Goal: Task Accomplishment & Management: Manage account settings

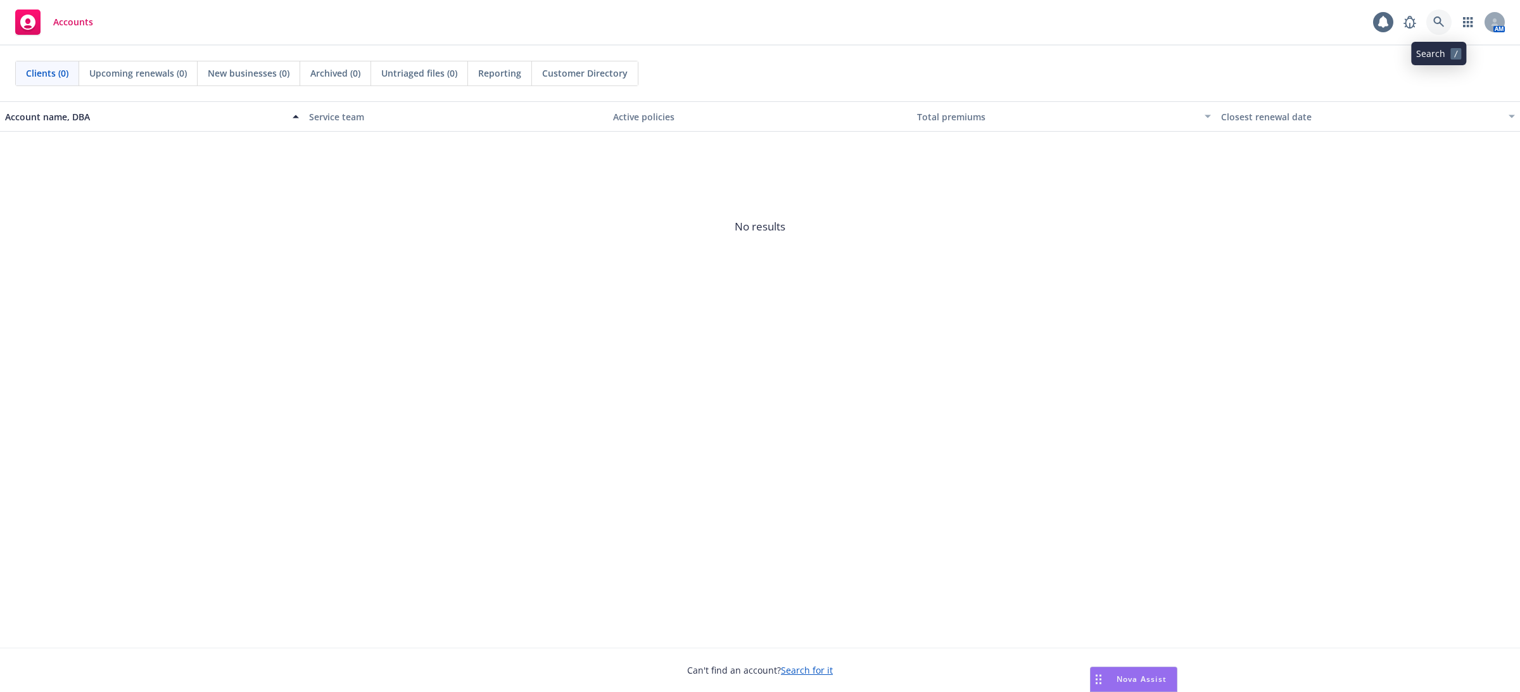
click at [1439, 33] on link at bounding box center [1438, 21] width 25 height 25
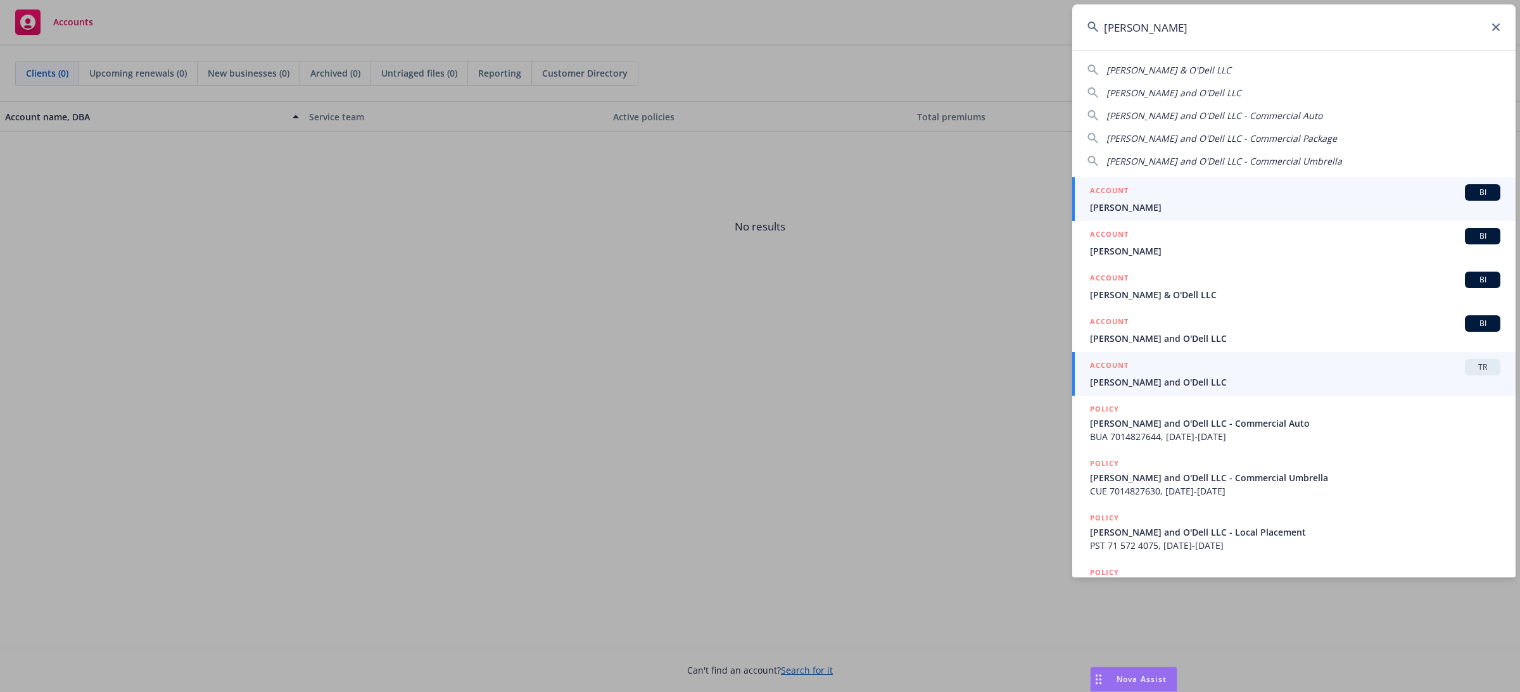
type input "pereira"
click at [1134, 381] on span "[PERSON_NAME] and O'Dell LLC" at bounding box center [1295, 382] width 410 height 13
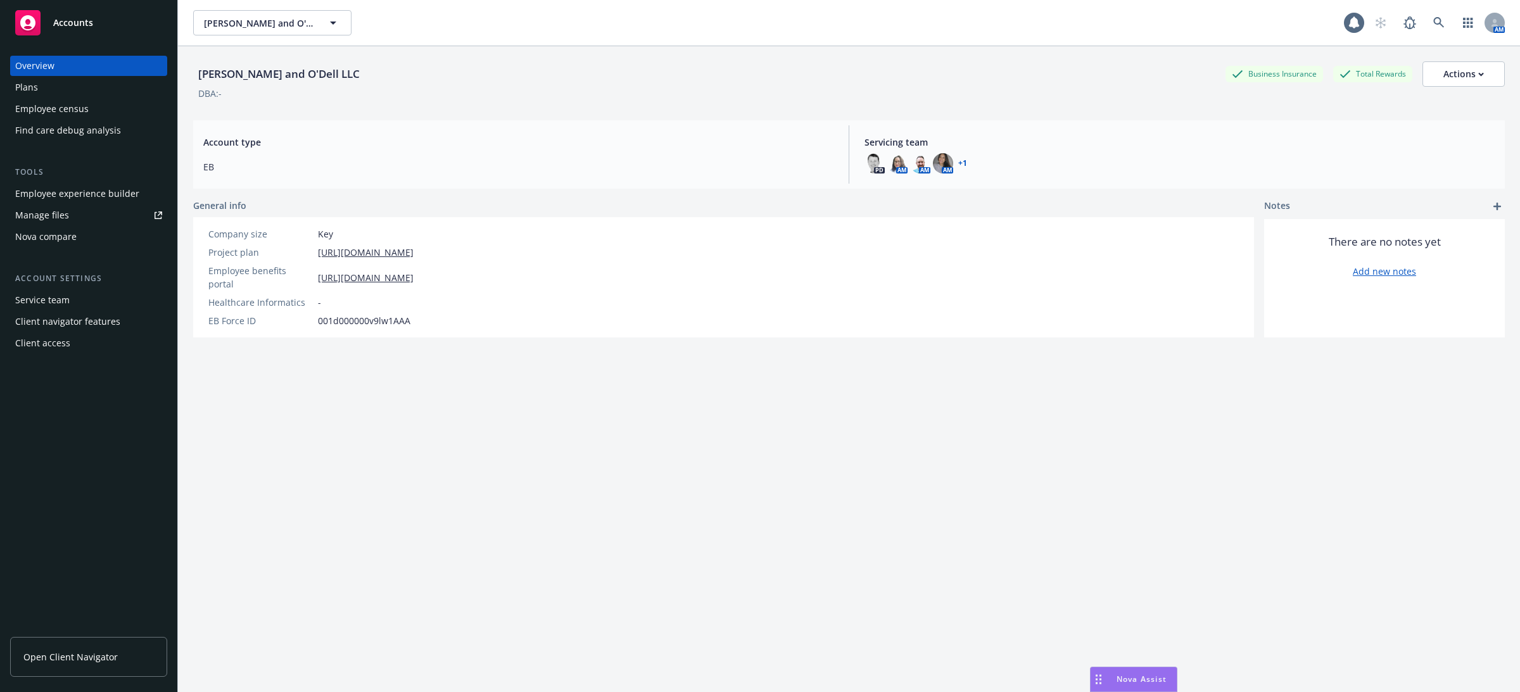
click at [84, 194] on div "Employee experience builder" at bounding box center [77, 194] width 124 height 20
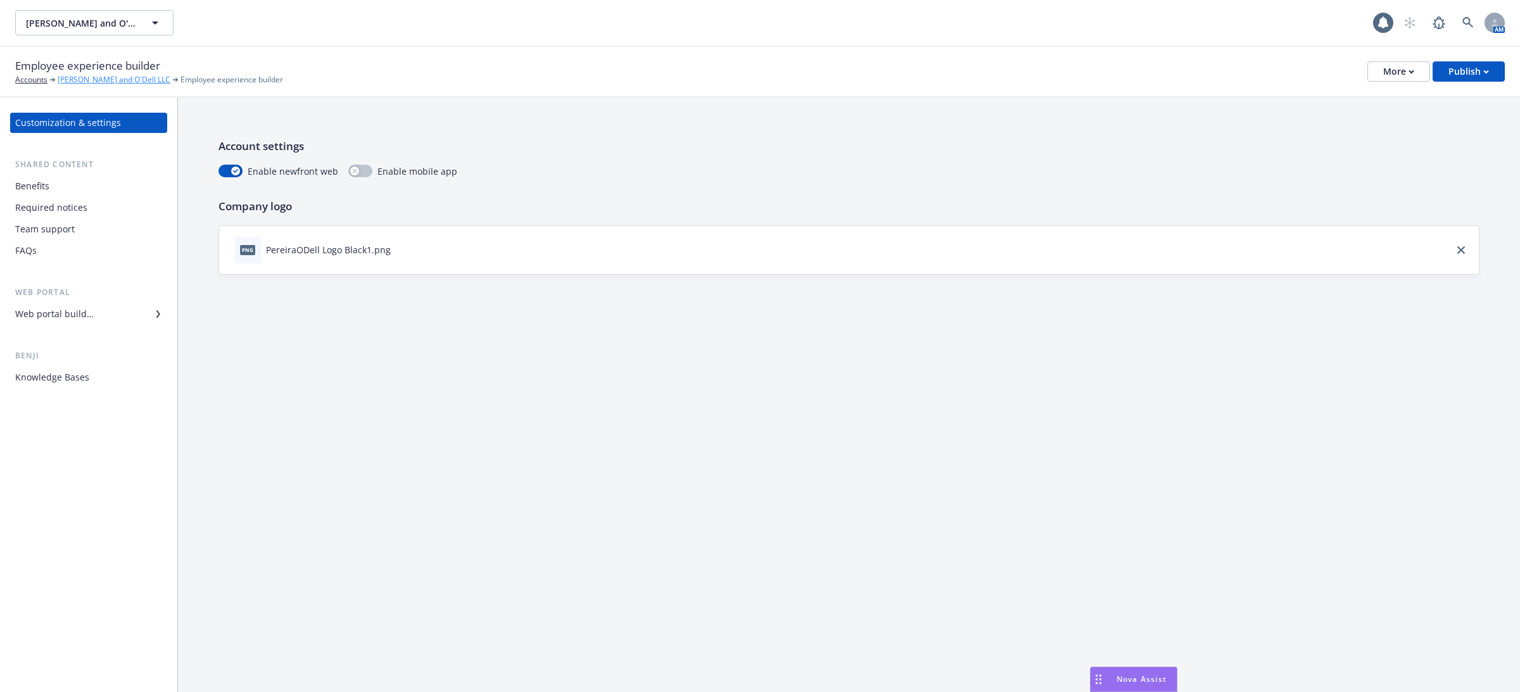
click at [97, 77] on link "[PERSON_NAME] and O'Dell LLC" at bounding box center [114, 79] width 113 height 11
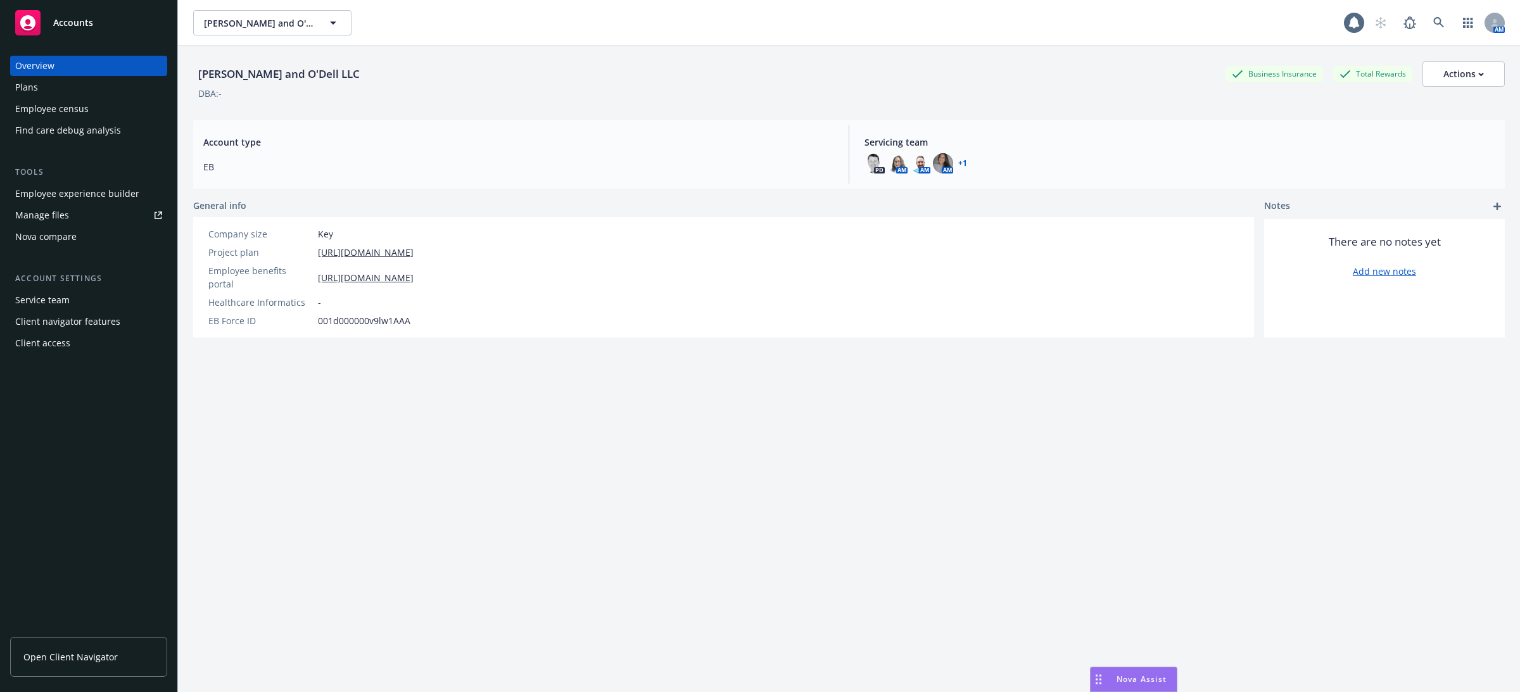
click at [84, 113] on div "Employee census" at bounding box center [51, 109] width 73 height 20
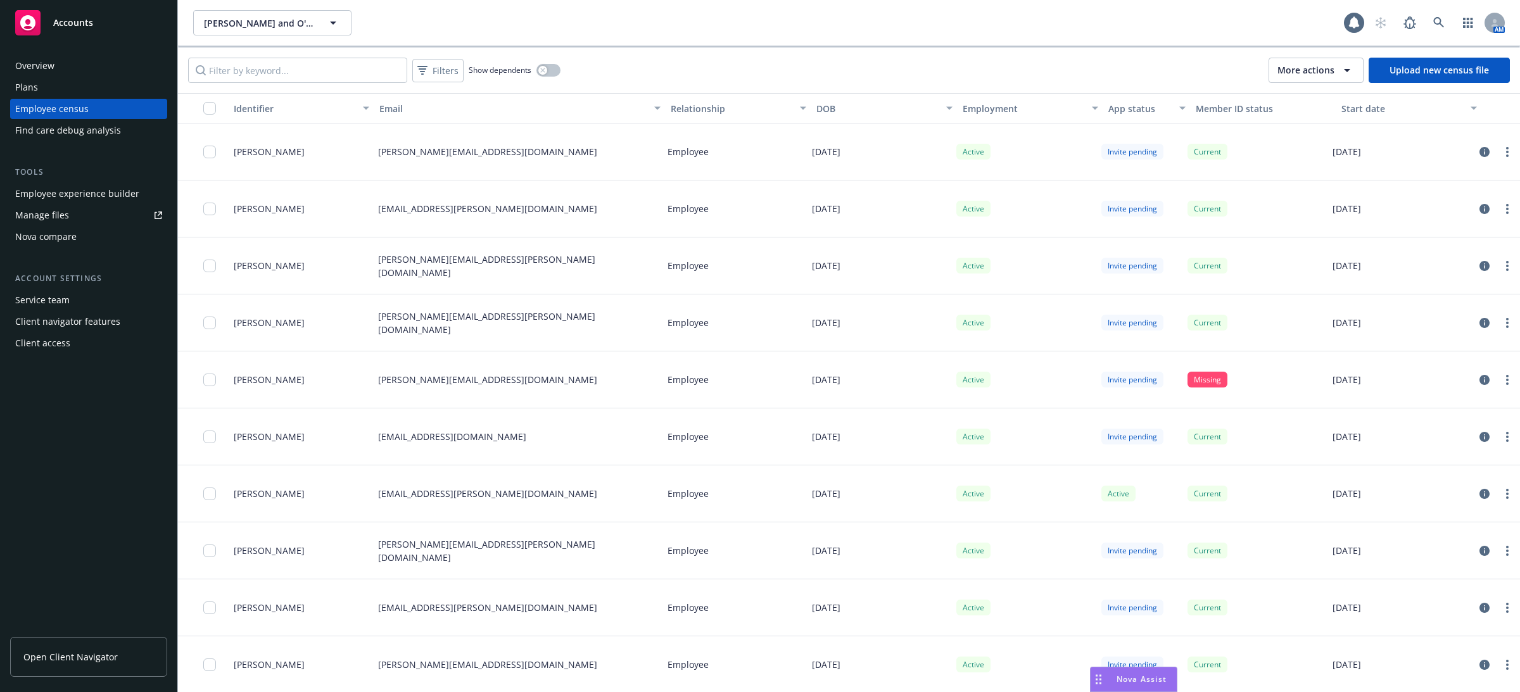
click at [1270, 59] on button "More actions" at bounding box center [1315, 70] width 95 height 25
click at [1311, 92] on div "Auto-invites settings" at bounding box center [1331, 99] width 117 height 21
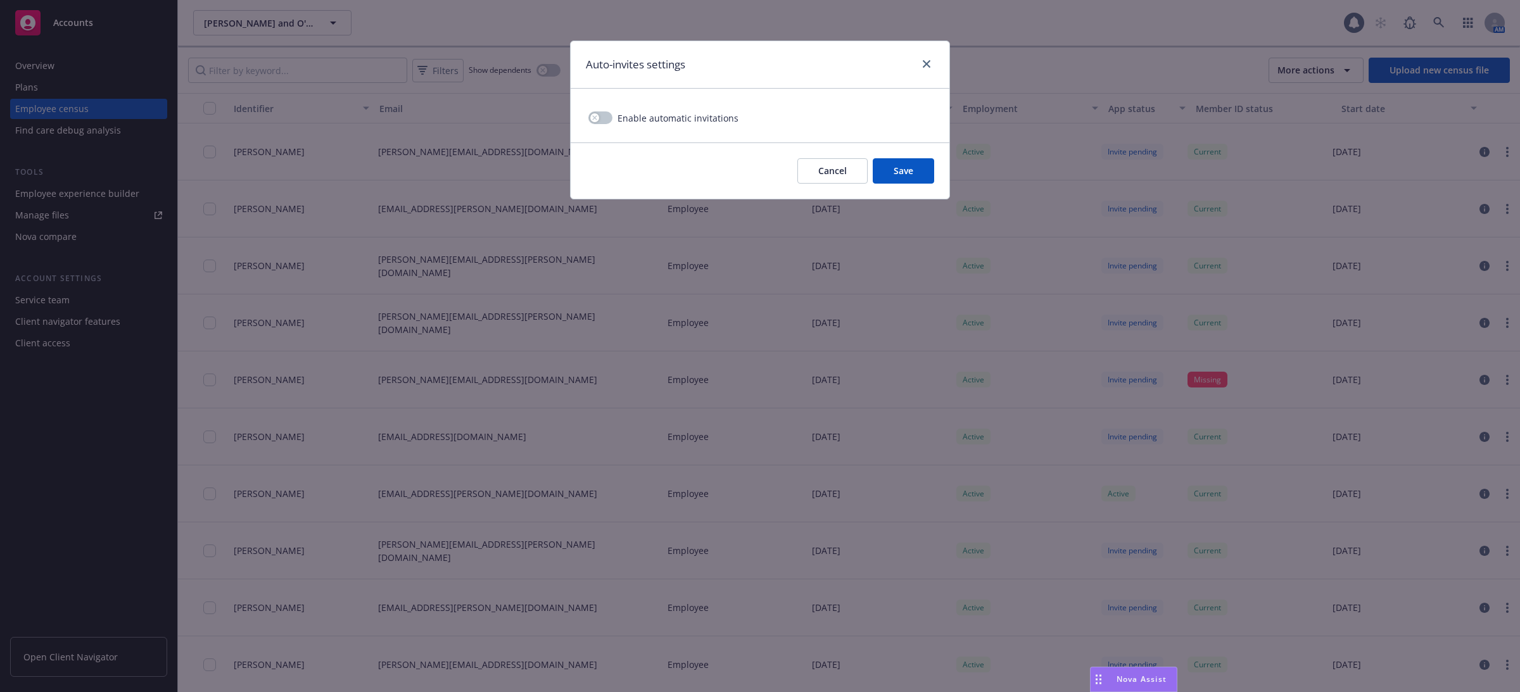
click at [671, 130] on div "Enable automatic invitations" at bounding box center [760, 116] width 379 height 54
click at [610, 113] on button "button" at bounding box center [600, 117] width 24 height 13
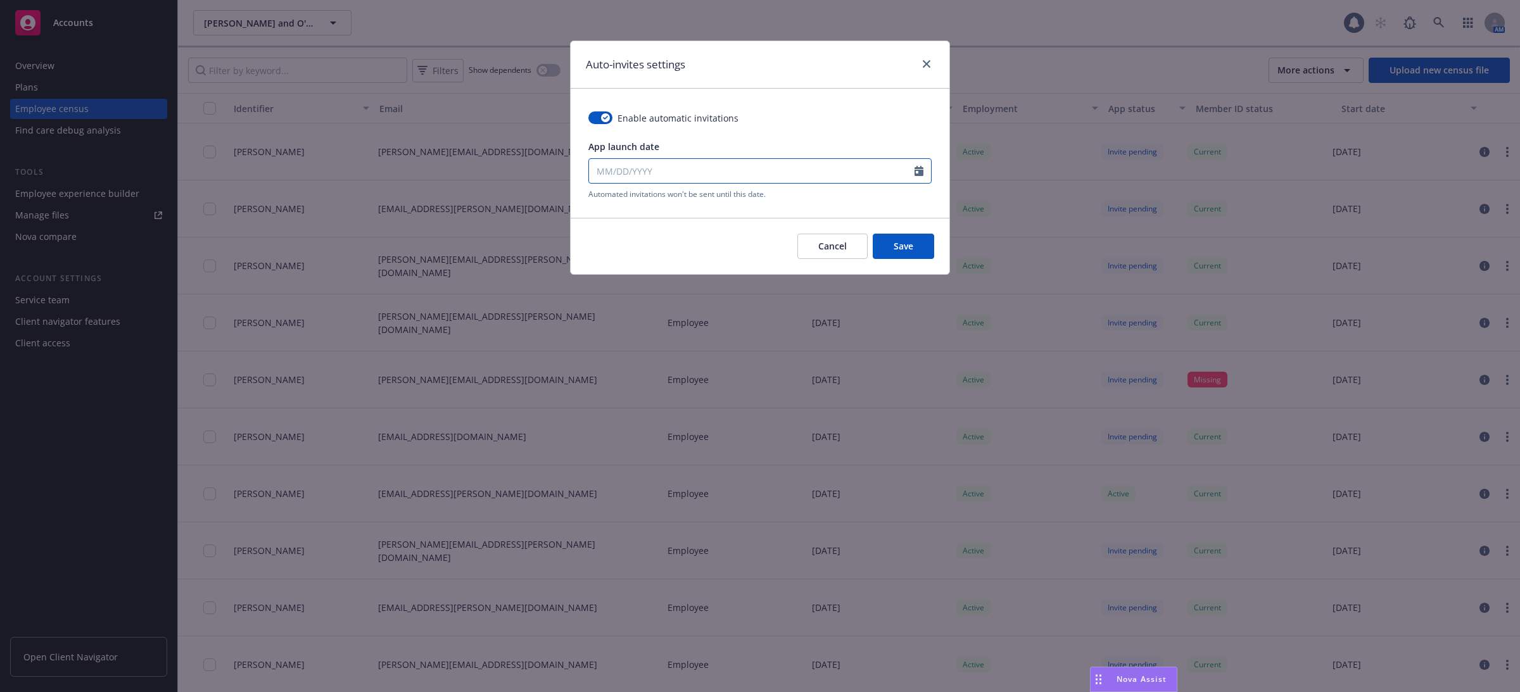
select select "8"
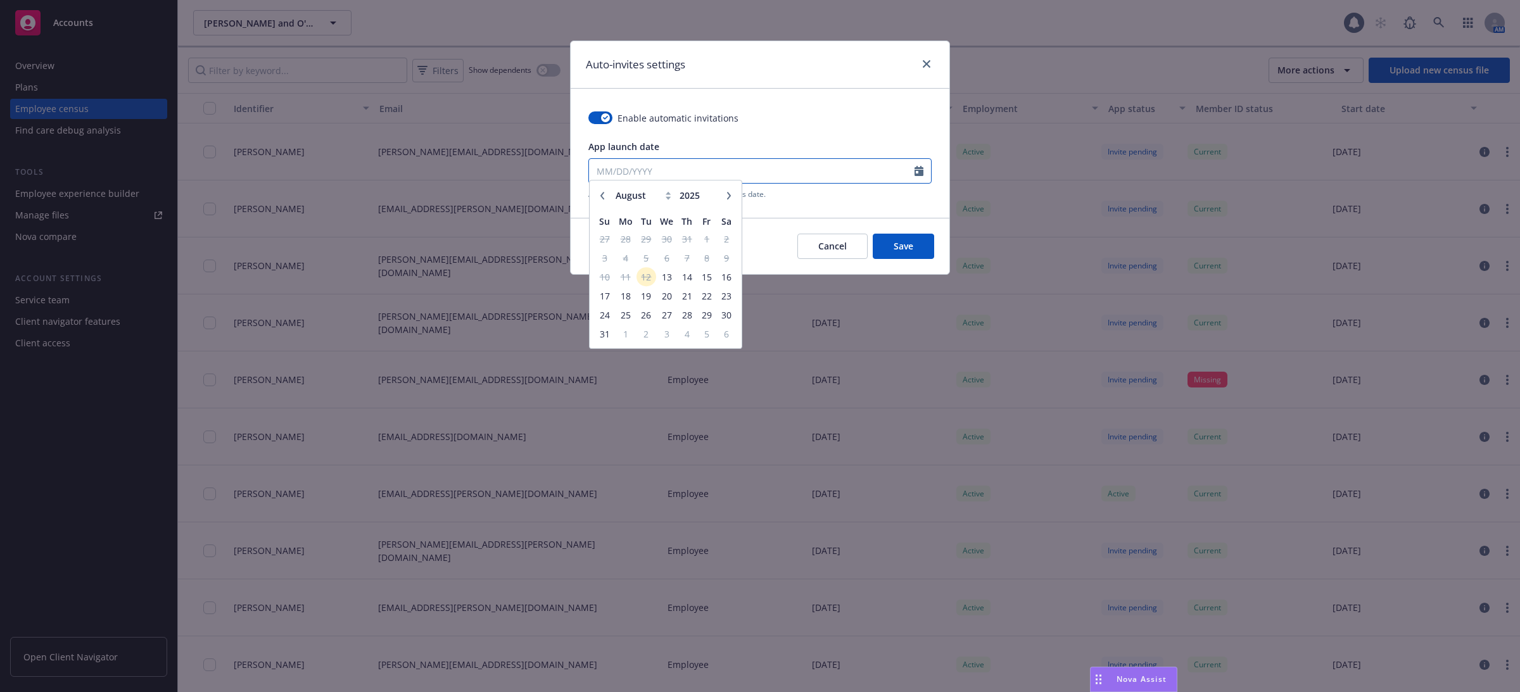
click at [626, 166] on input "App launch date" at bounding box center [752, 171] width 326 height 24
click at [664, 290] on span "13" at bounding box center [666, 283] width 18 height 16
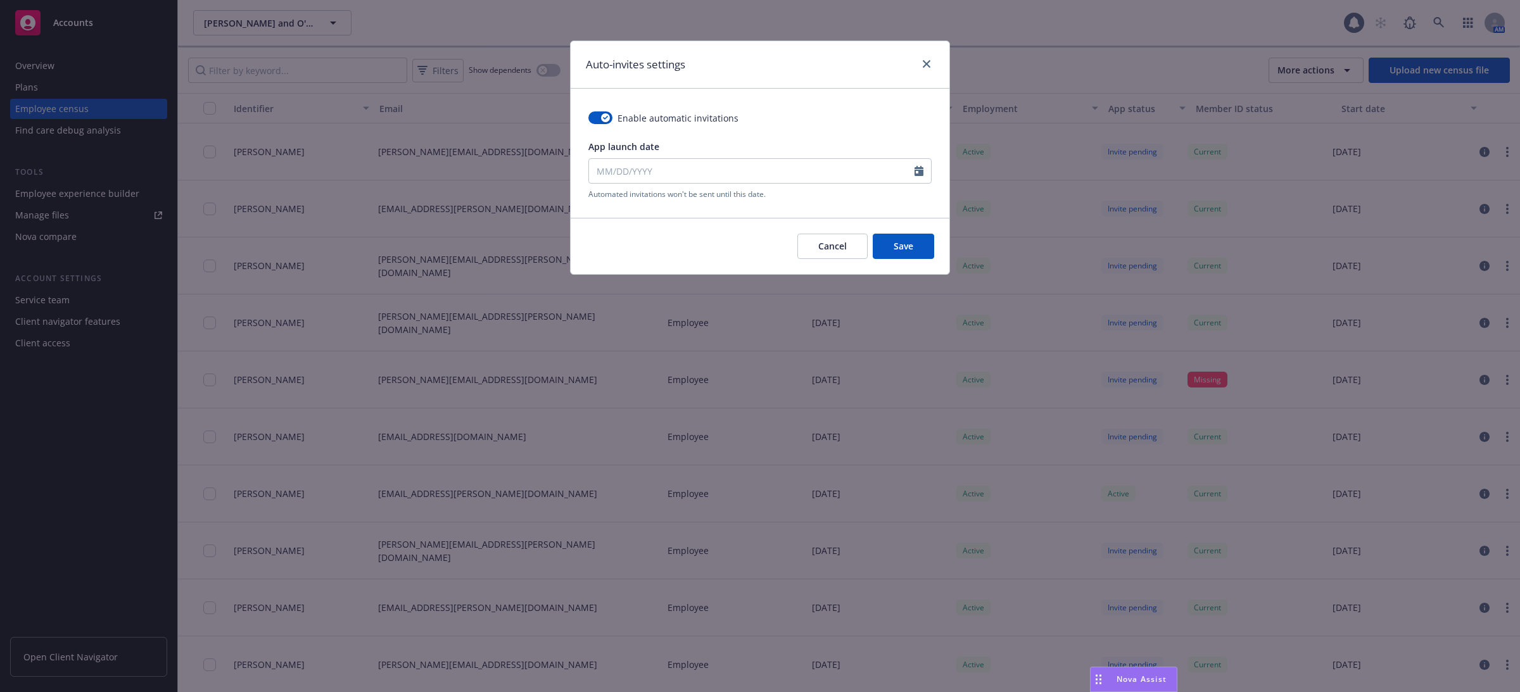
type input "[DATE]"
click at [907, 255] on button "Save" at bounding box center [903, 246] width 61 height 25
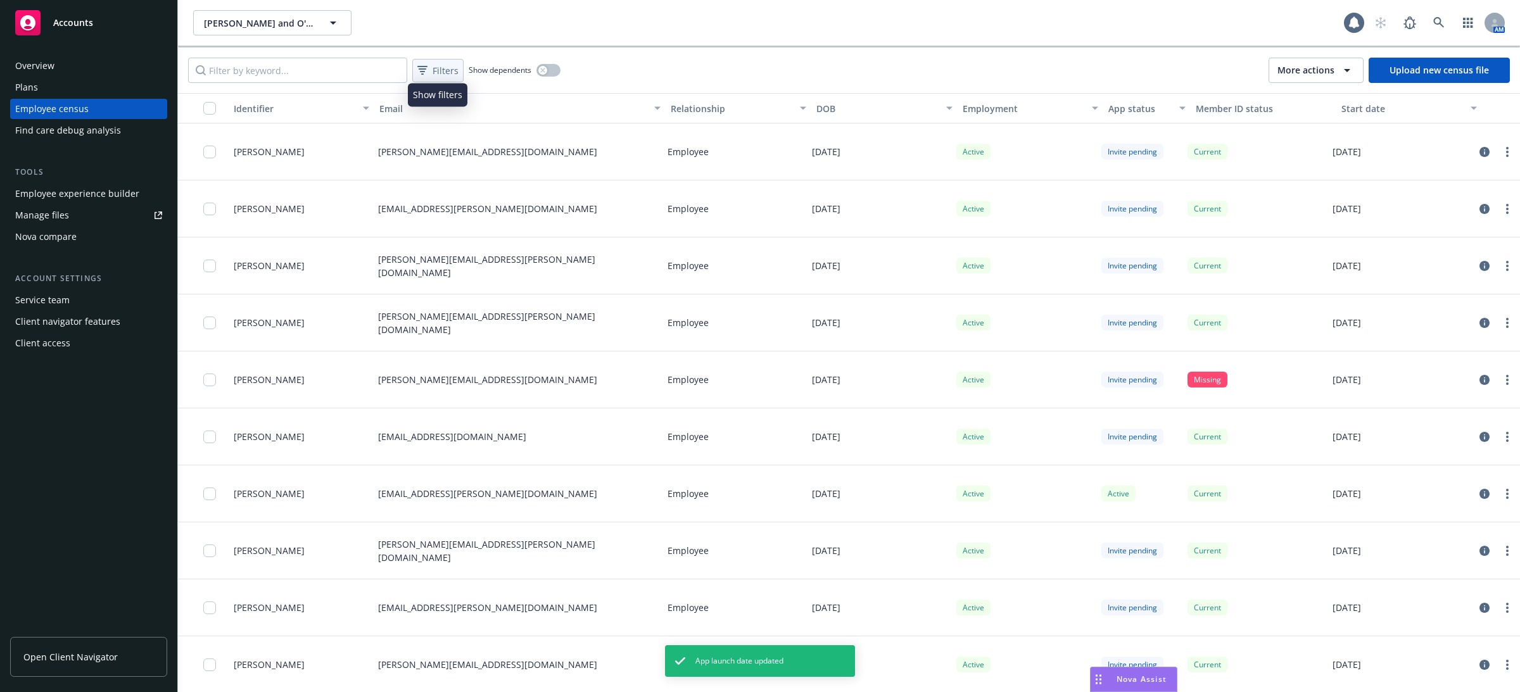
click at [445, 66] on span "Filters" at bounding box center [446, 70] width 26 height 13
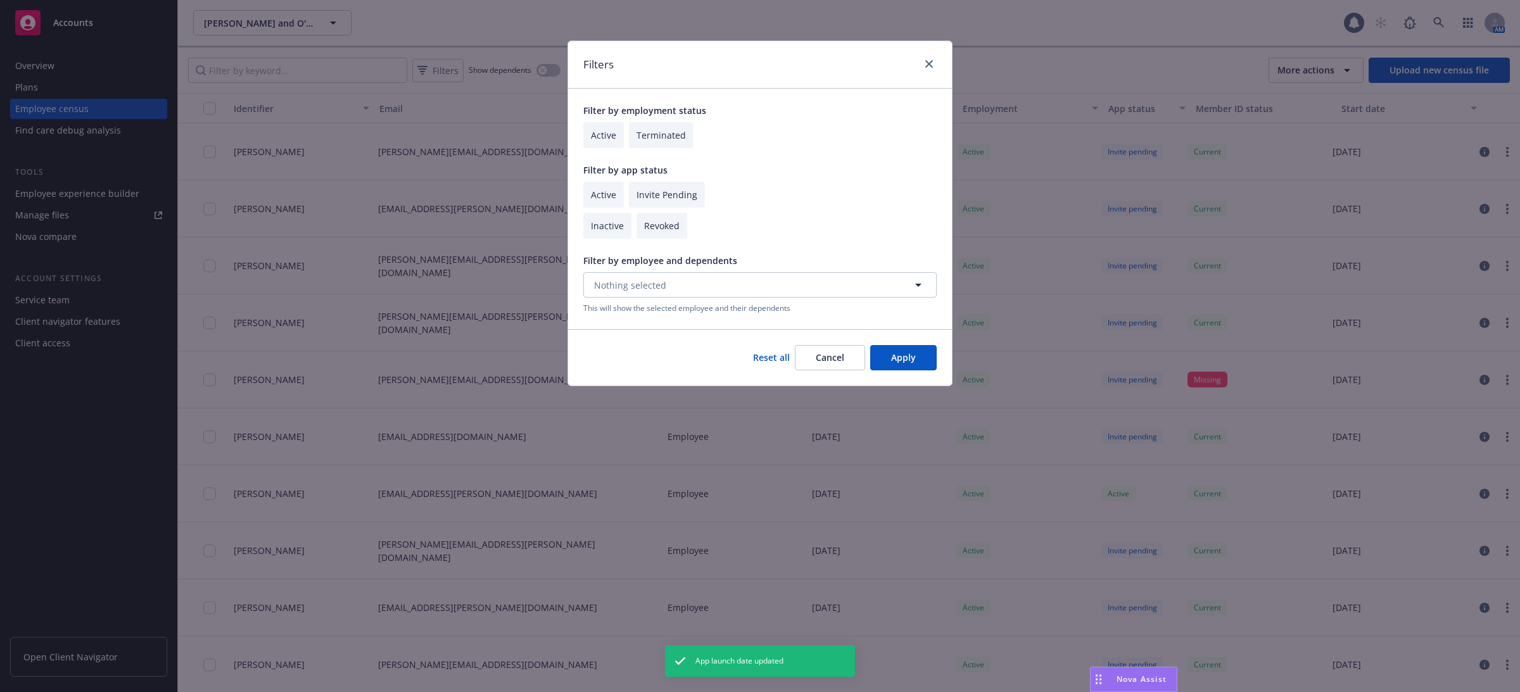
click at [599, 187] on input "checkbox" at bounding box center [603, 195] width 41 height 26
checkbox input "true"
click at [607, 139] on input "checkbox" at bounding box center [603, 135] width 41 height 26
checkbox input "true"
click at [915, 351] on button "Apply" at bounding box center [903, 357] width 66 height 25
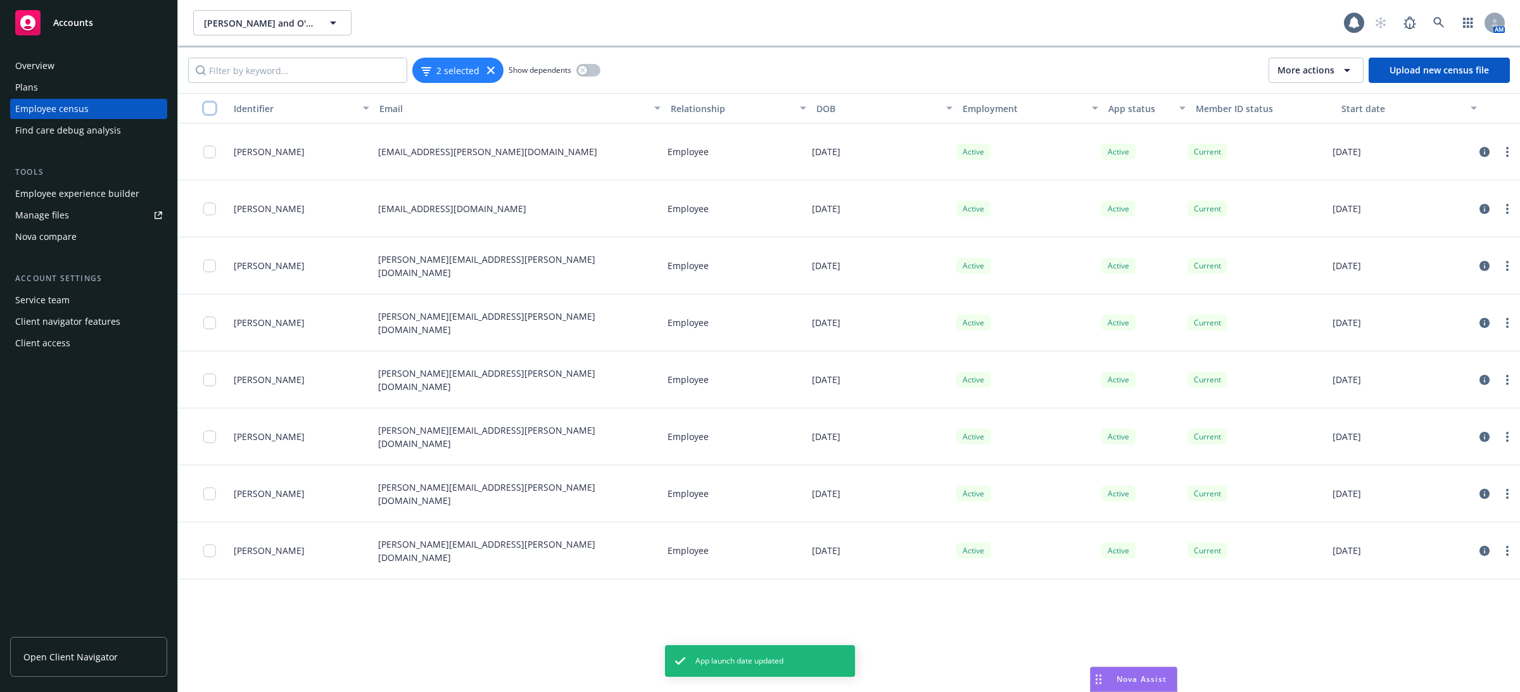
click at [205, 110] on input "checkbox" at bounding box center [209, 108] width 13 height 13
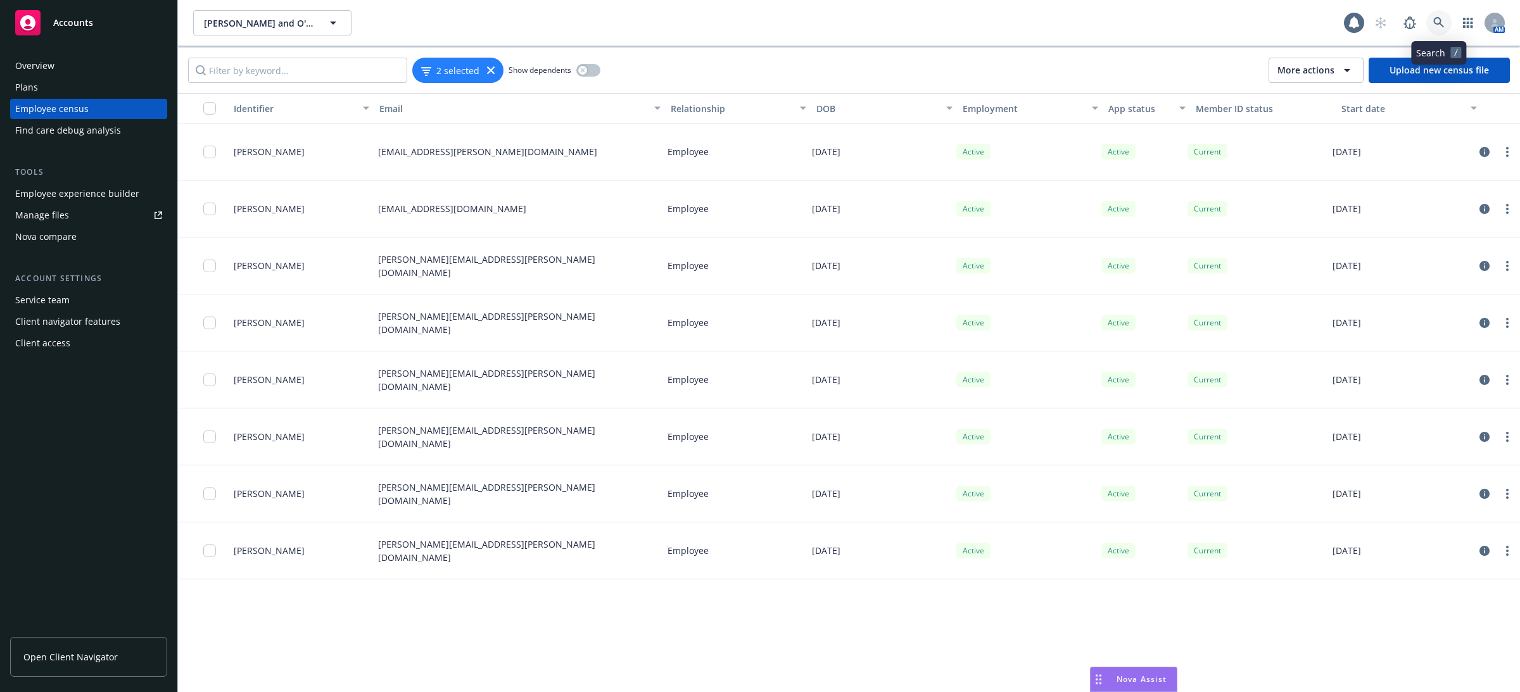
click at [1434, 15] on link at bounding box center [1438, 22] width 25 height 25
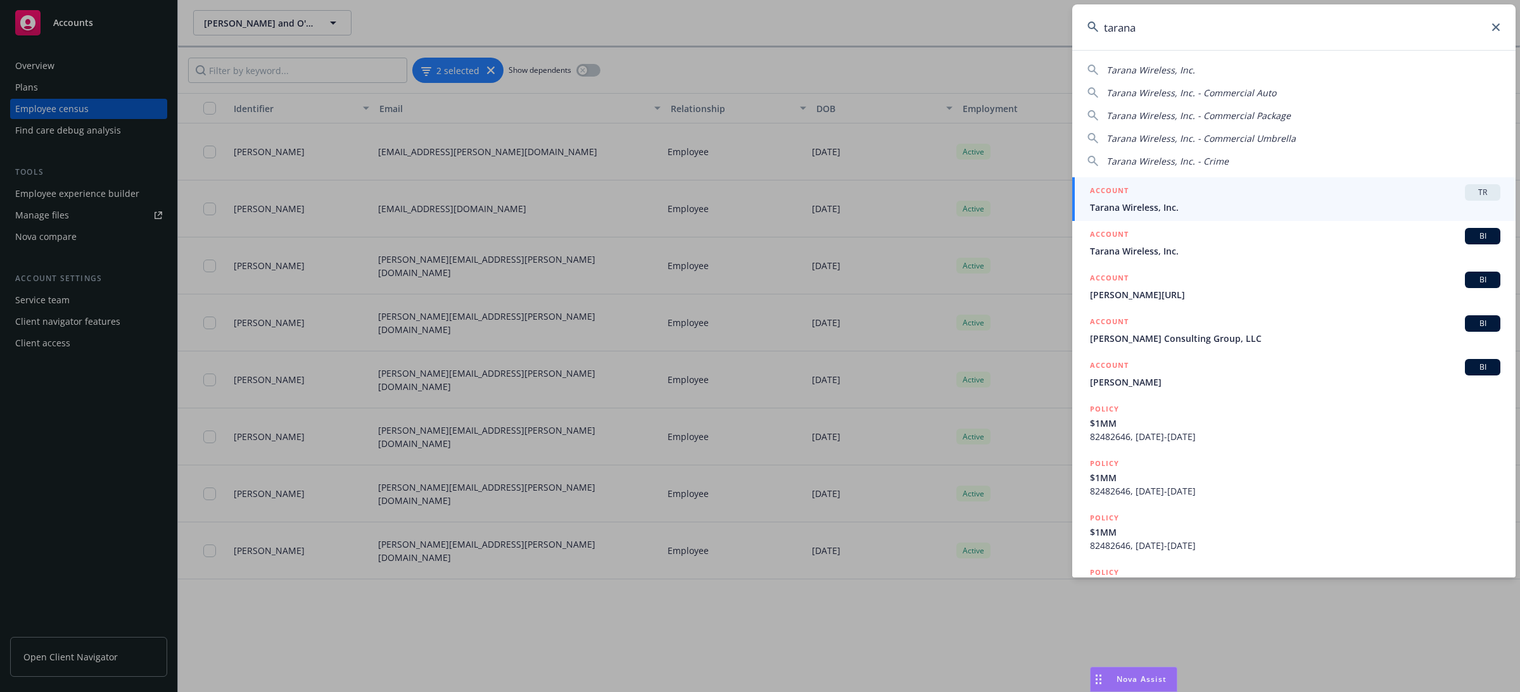
type input "tarana"
click at [1105, 204] on span "Tarana Wireless, Inc." at bounding box center [1295, 207] width 410 height 13
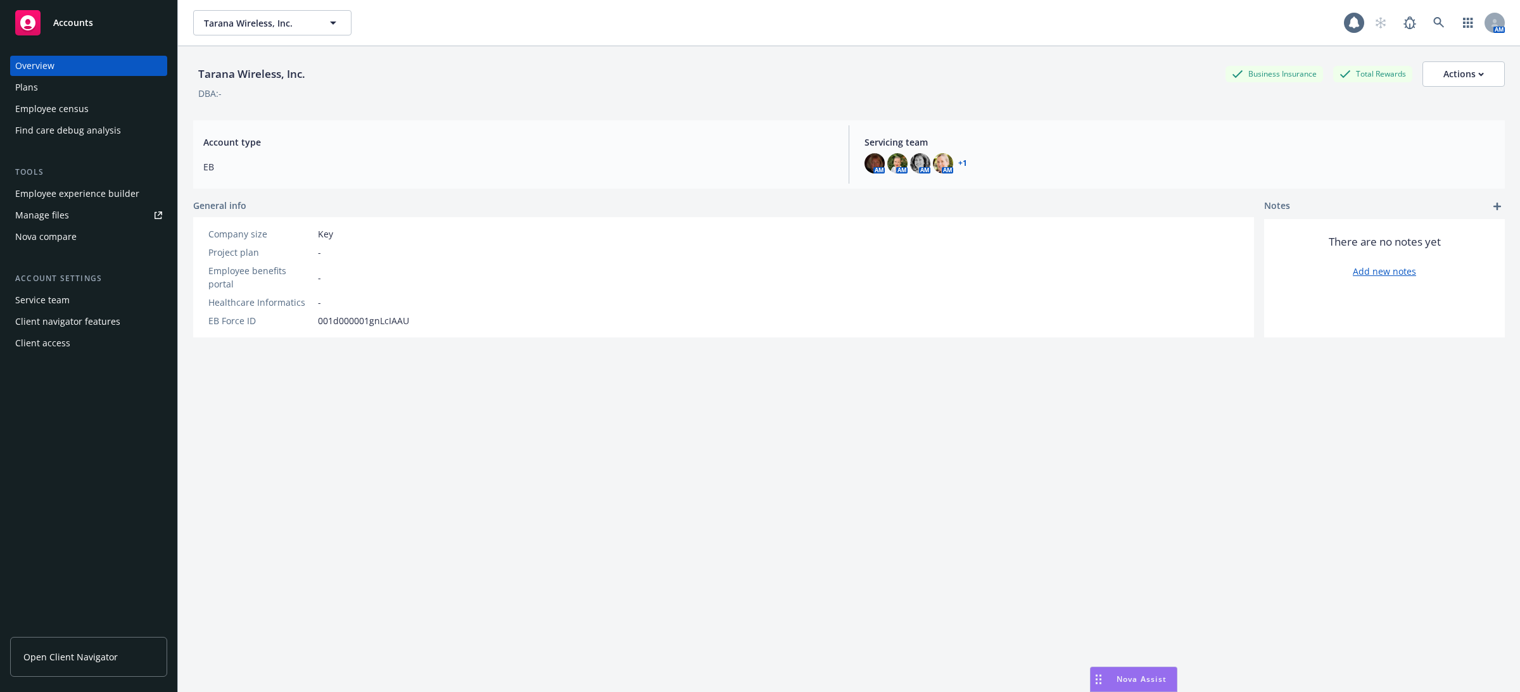
click at [77, 115] on div "Employee census" at bounding box center [51, 109] width 73 height 20
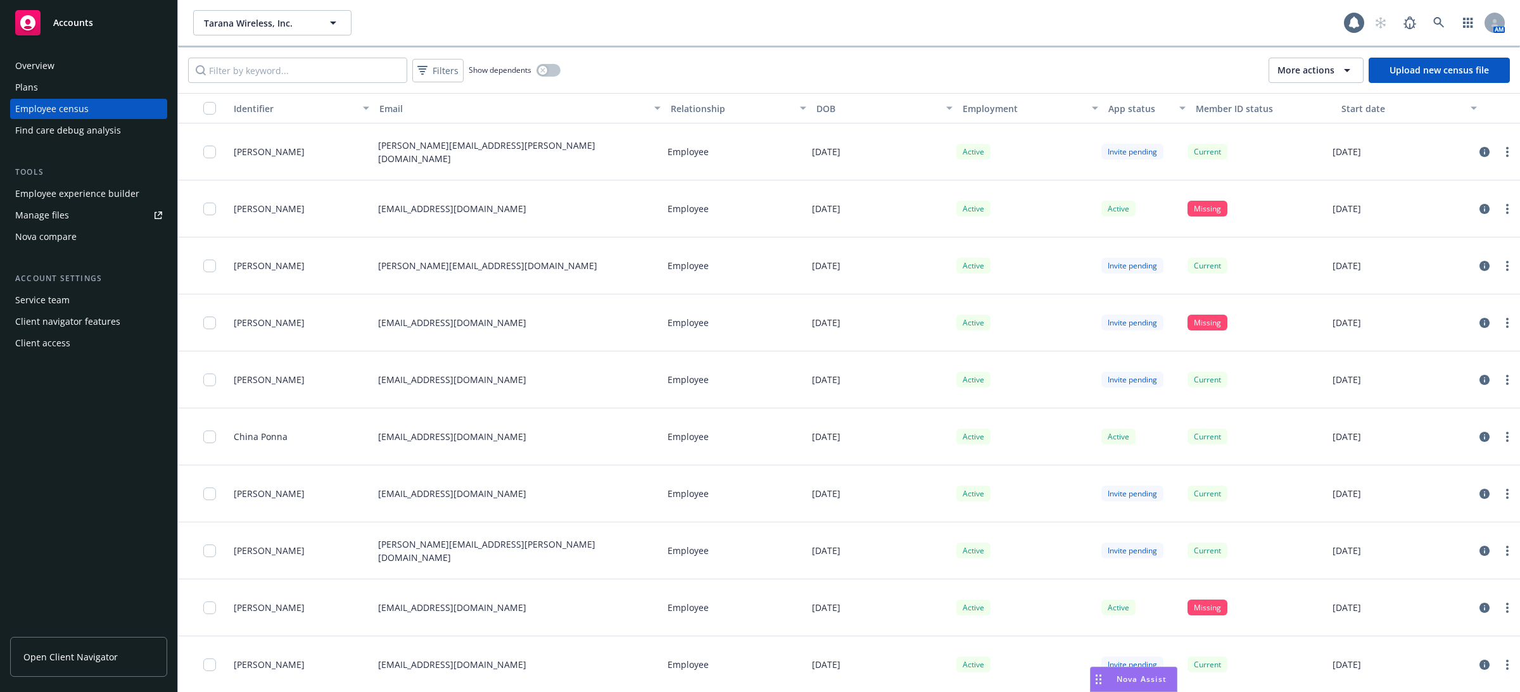
click at [452, 56] on div "Filters Show dependents More actions Upload new census file" at bounding box center [849, 70] width 1342 height 46
click at [452, 67] on span "Filters" at bounding box center [446, 70] width 26 height 13
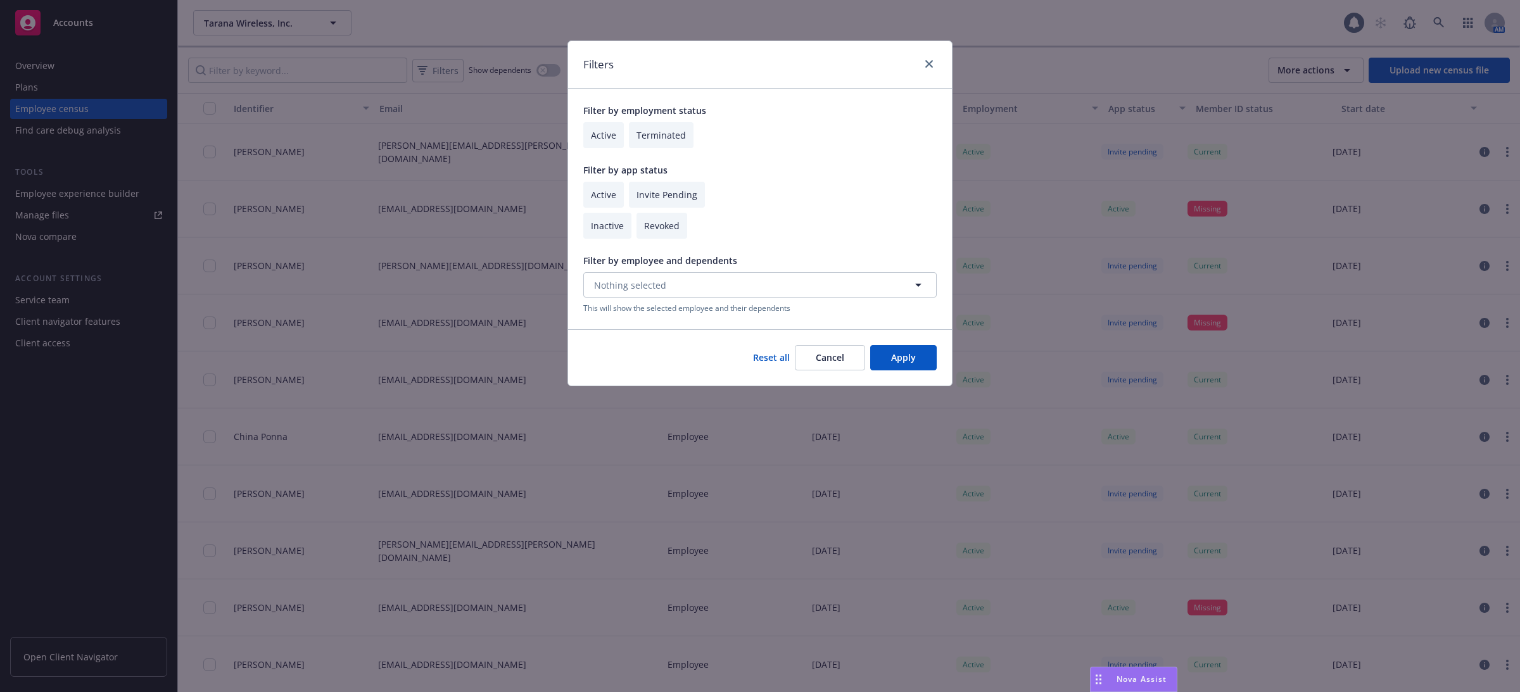
click at [607, 195] on input "checkbox" at bounding box center [603, 195] width 41 height 26
checkbox input "true"
click at [599, 129] on input "checkbox" at bounding box center [603, 135] width 41 height 26
checkbox input "true"
click at [886, 349] on button "Apply" at bounding box center [903, 357] width 66 height 25
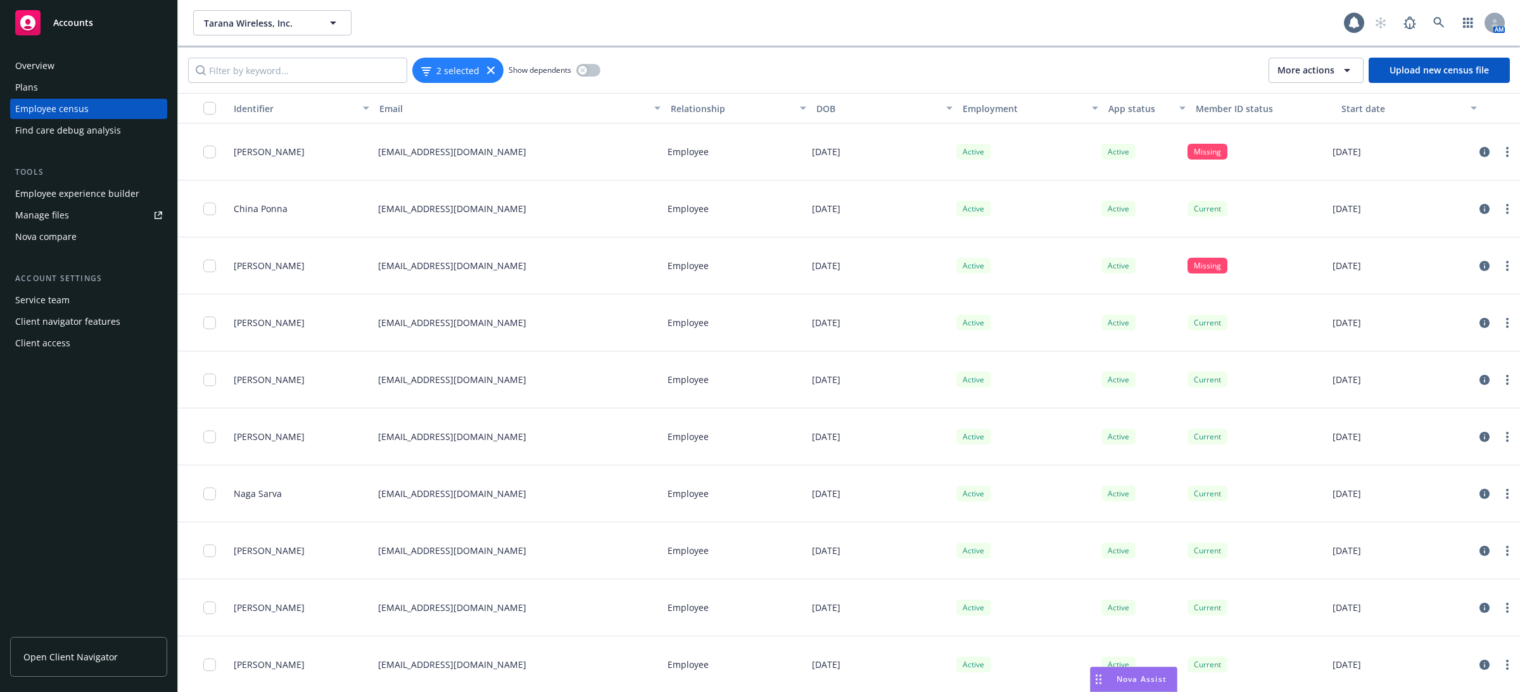
click at [217, 111] on div "button" at bounding box center [213, 108] width 20 height 13
click at [201, 110] on div "button" at bounding box center [203, 108] width 41 height 13
click at [208, 110] on input "checkbox" at bounding box center [209, 108] width 13 height 13
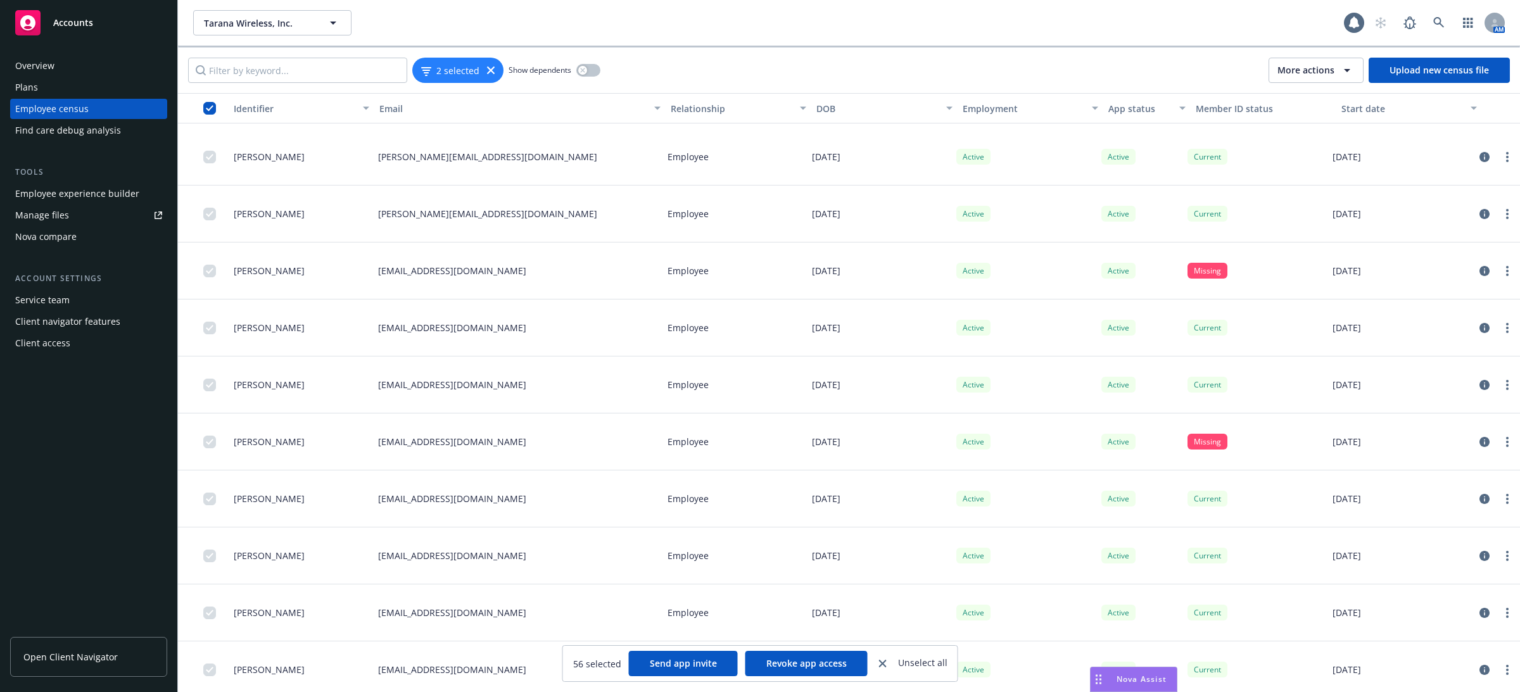
scroll to position [2622, 0]
